Goal: Find specific page/section: Find specific page/section

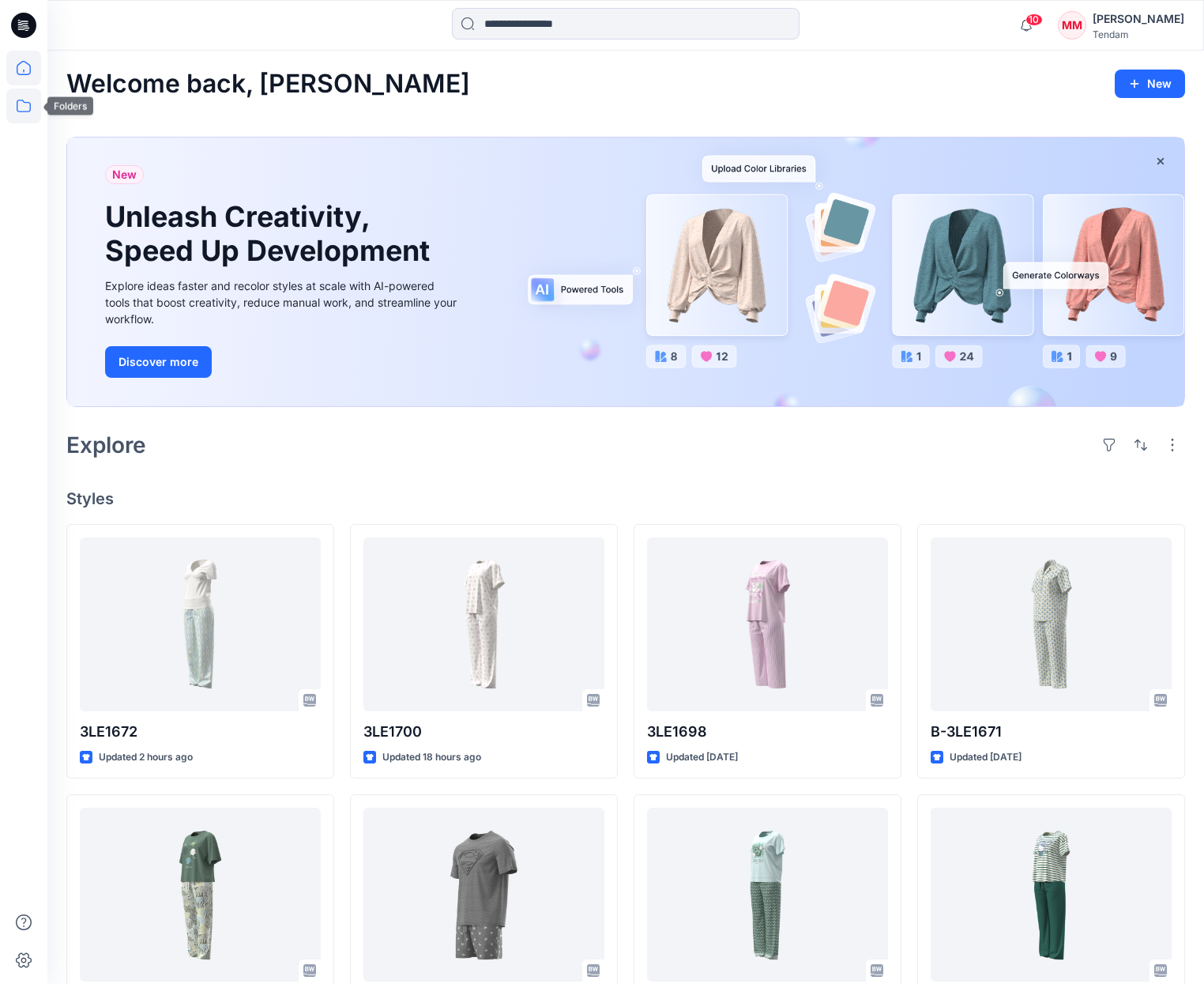
click at [29, 104] on icon at bounding box center [23, 105] width 35 height 35
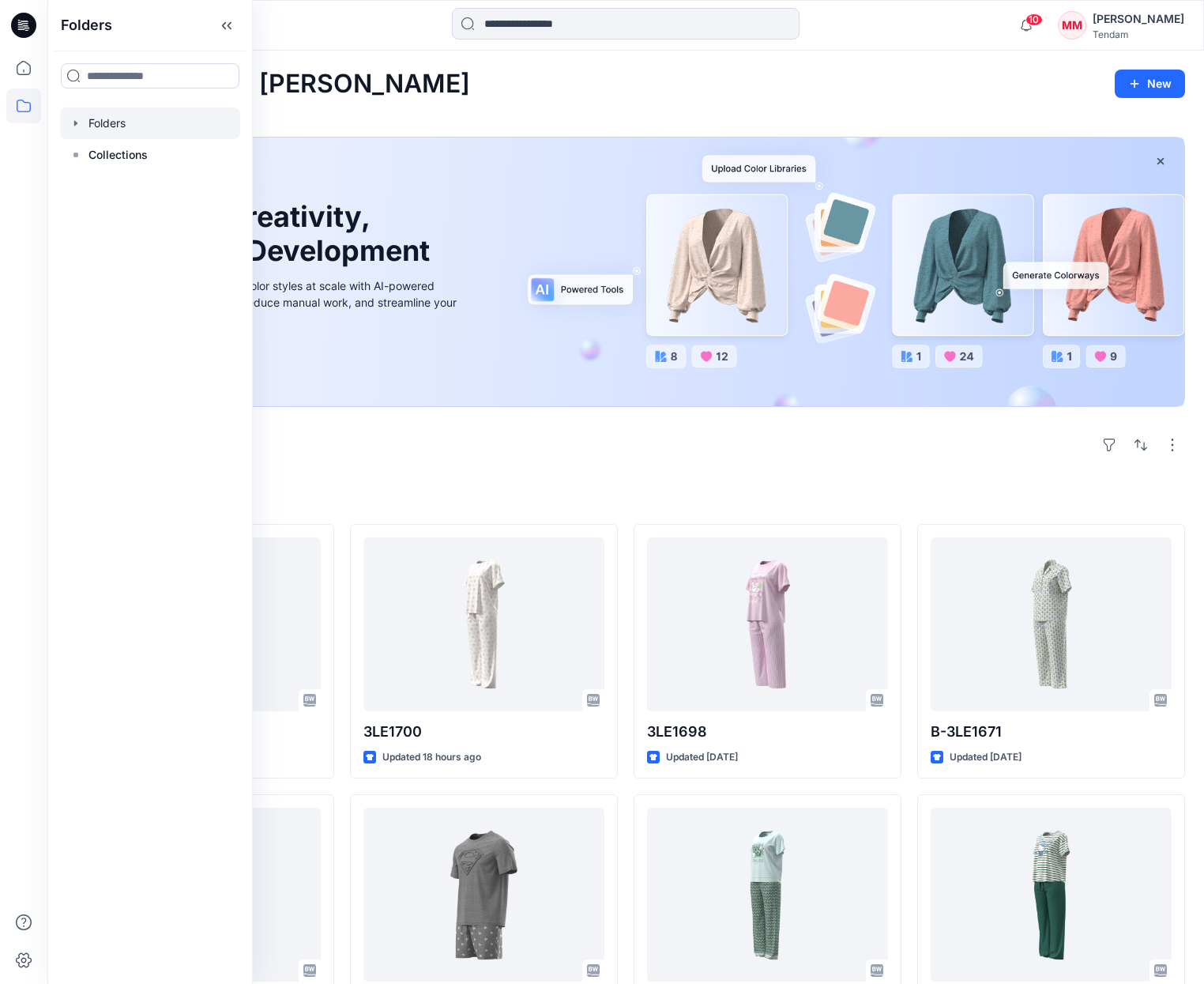
click at [169, 117] on div at bounding box center [150, 123] width 180 height 31
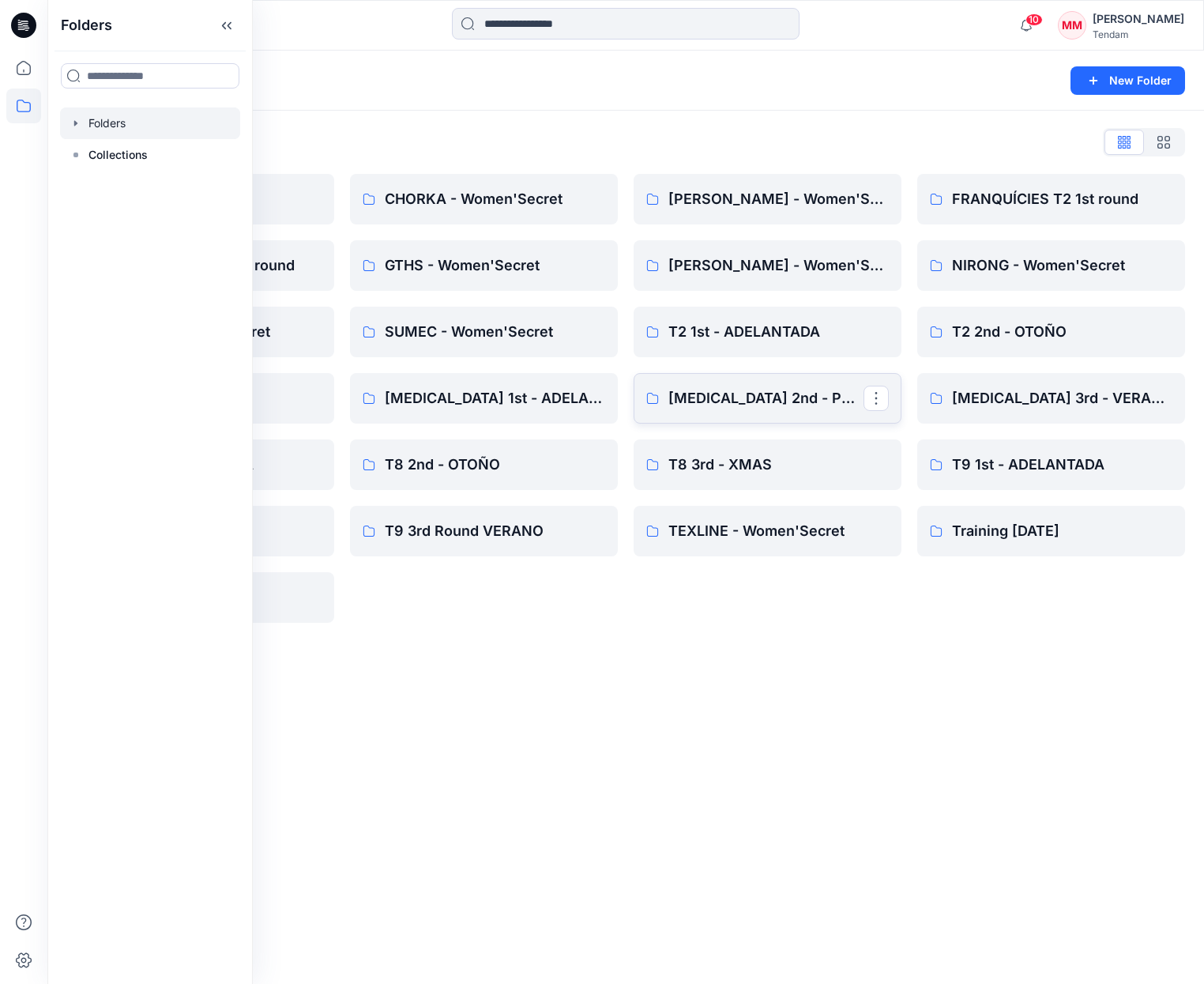
click at [727, 393] on p "[MEDICAL_DATA] 2nd - PRIMAVERA" at bounding box center [766, 398] width 195 height 22
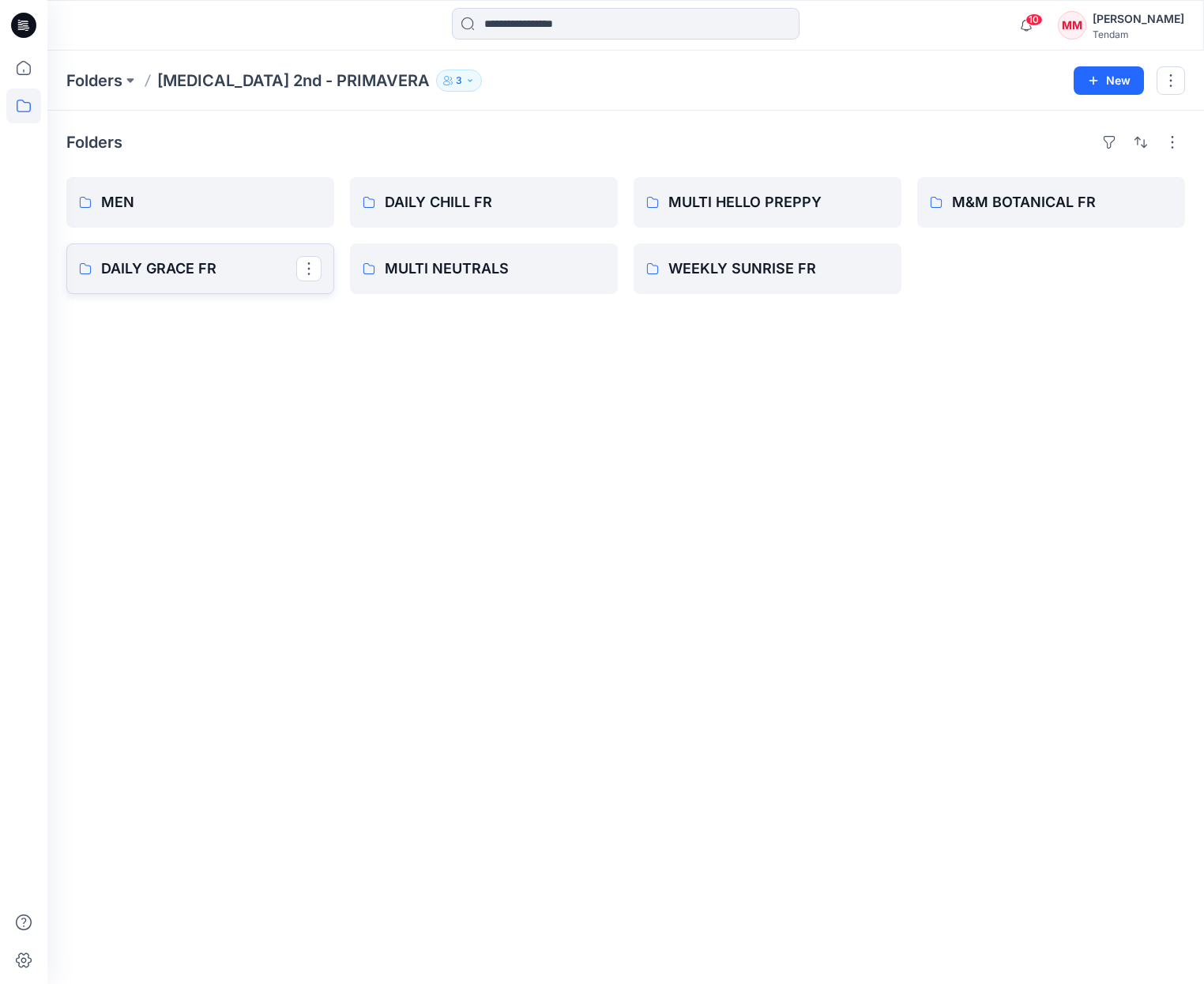
click at [190, 271] on p "DAILY GRACE FR" at bounding box center [198, 269] width 195 height 22
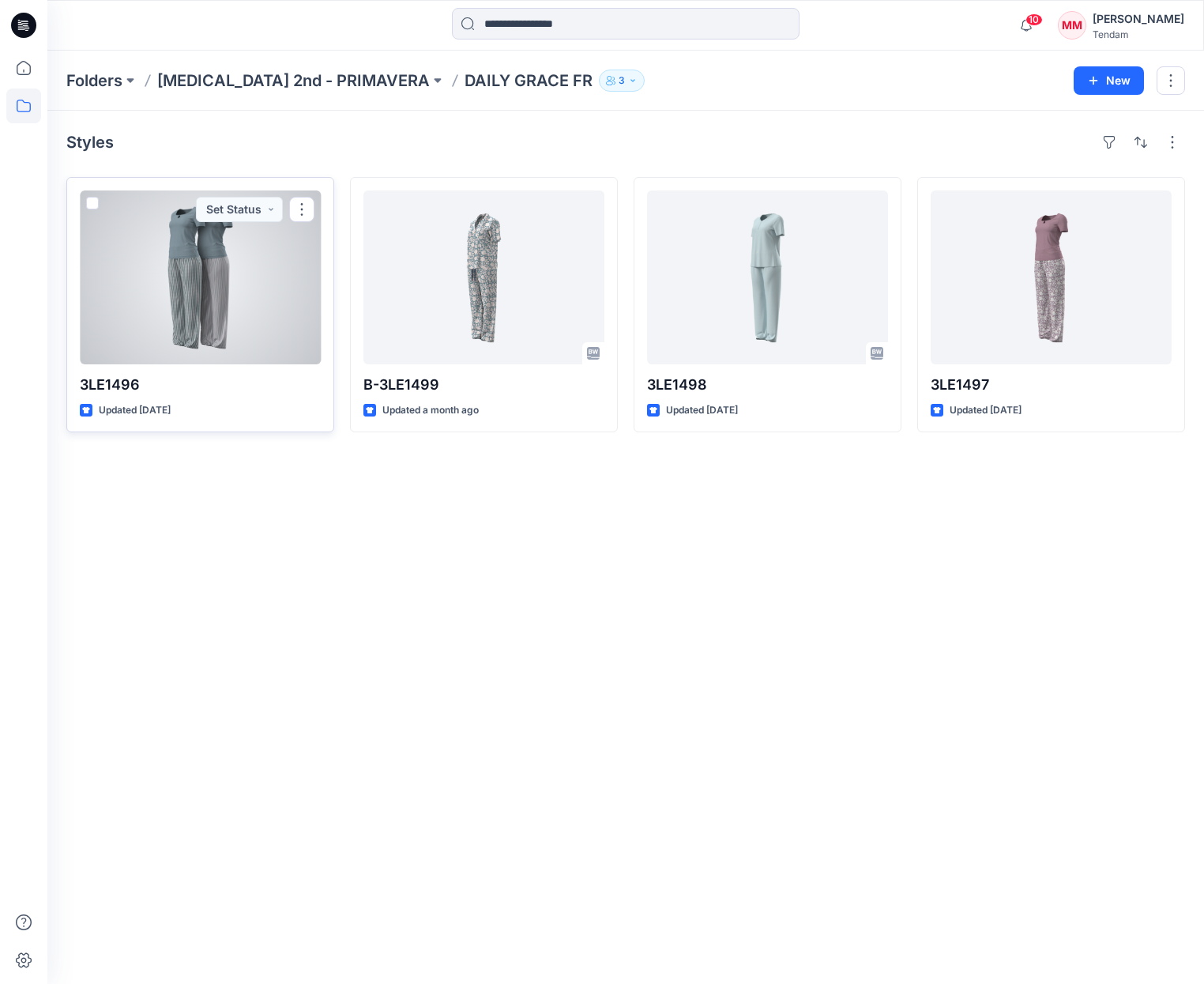
click at [216, 308] on div at bounding box center [200, 277] width 241 height 174
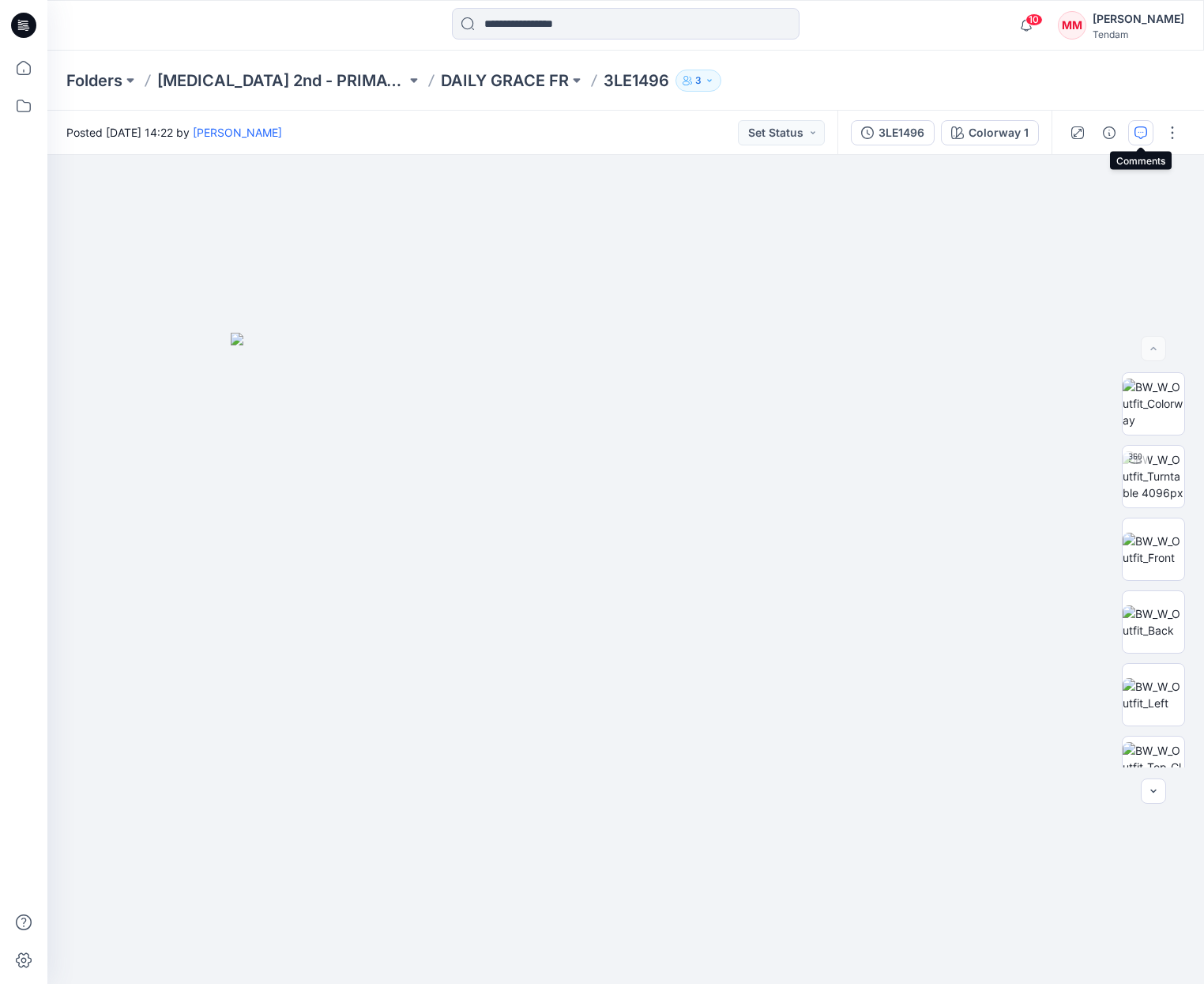
click at [1138, 133] on icon "button" at bounding box center [1141, 132] width 13 height 13
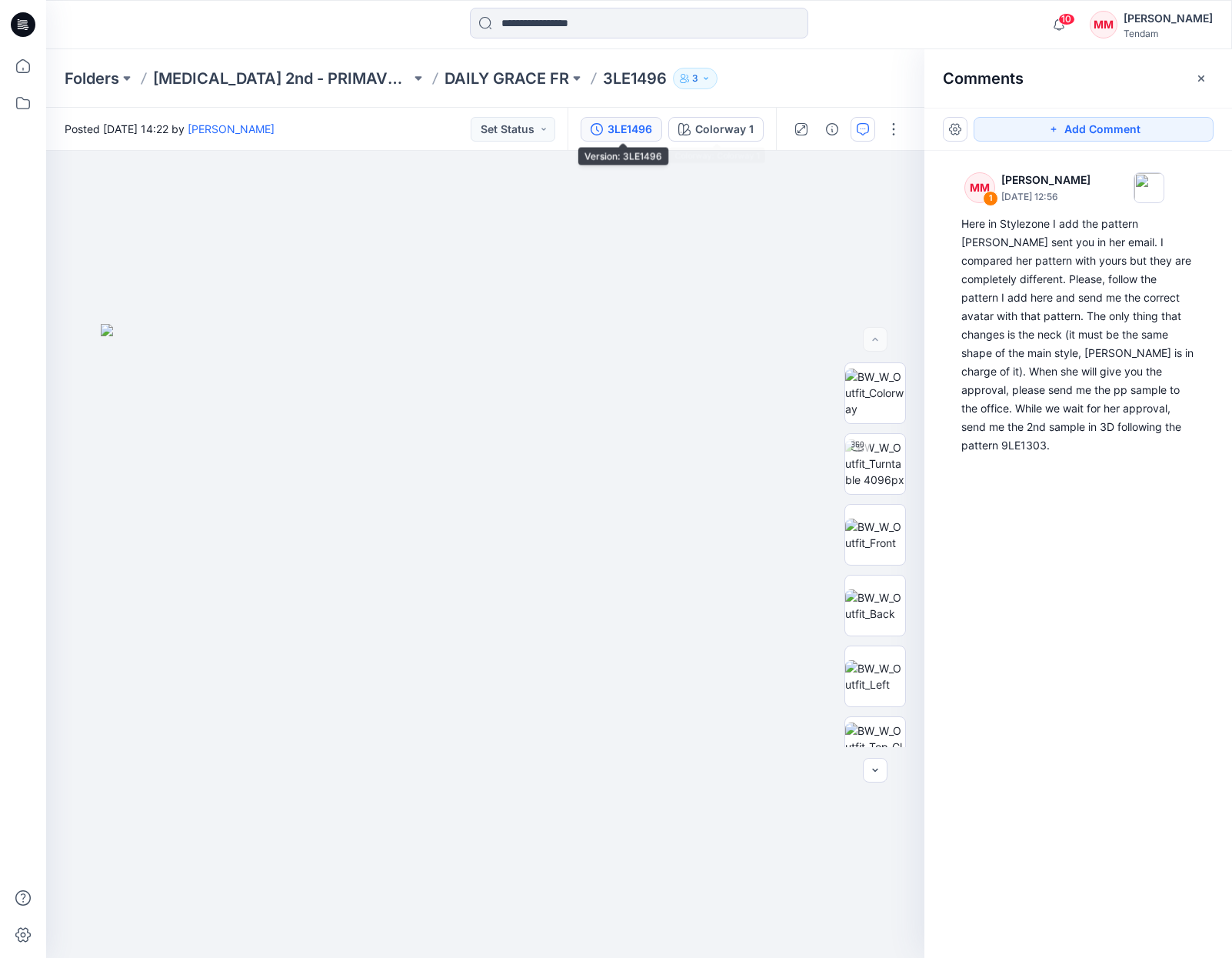
click at [639, 132] on div "3LE1496" at bounding box center [630, 130] width 45 height 17
